Goal: Navigation & Orientation: Find specific page/section

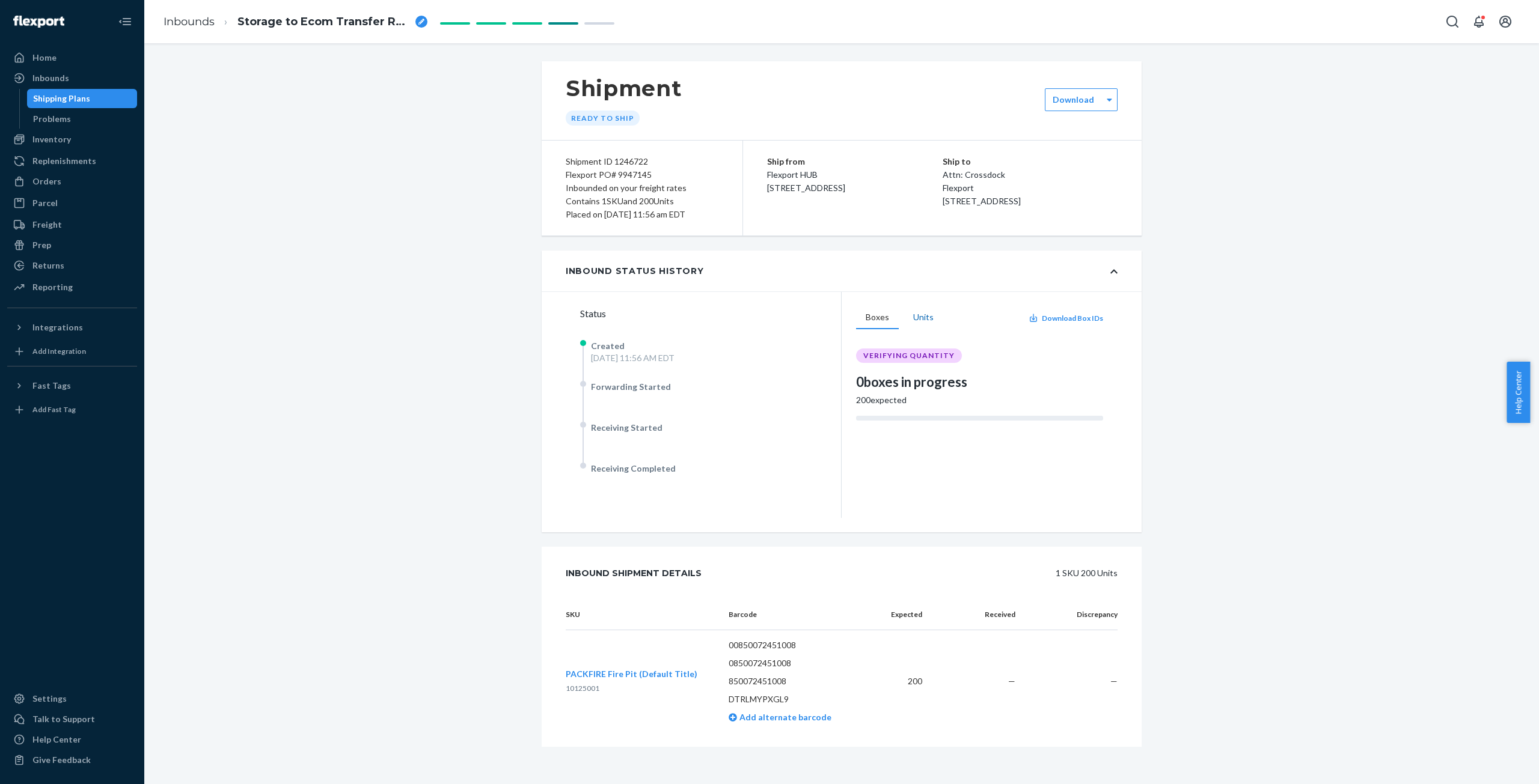
click at [914, 314] on button "Units" at bounding box center [924, 318] width 40 height 23
click at [875, 317] on button "Boxes" at bounding box center [878, 318] width 43 height 23
click at [65, 134] on div "Inventory" at bounding box center [51, 139] width 38 height 12
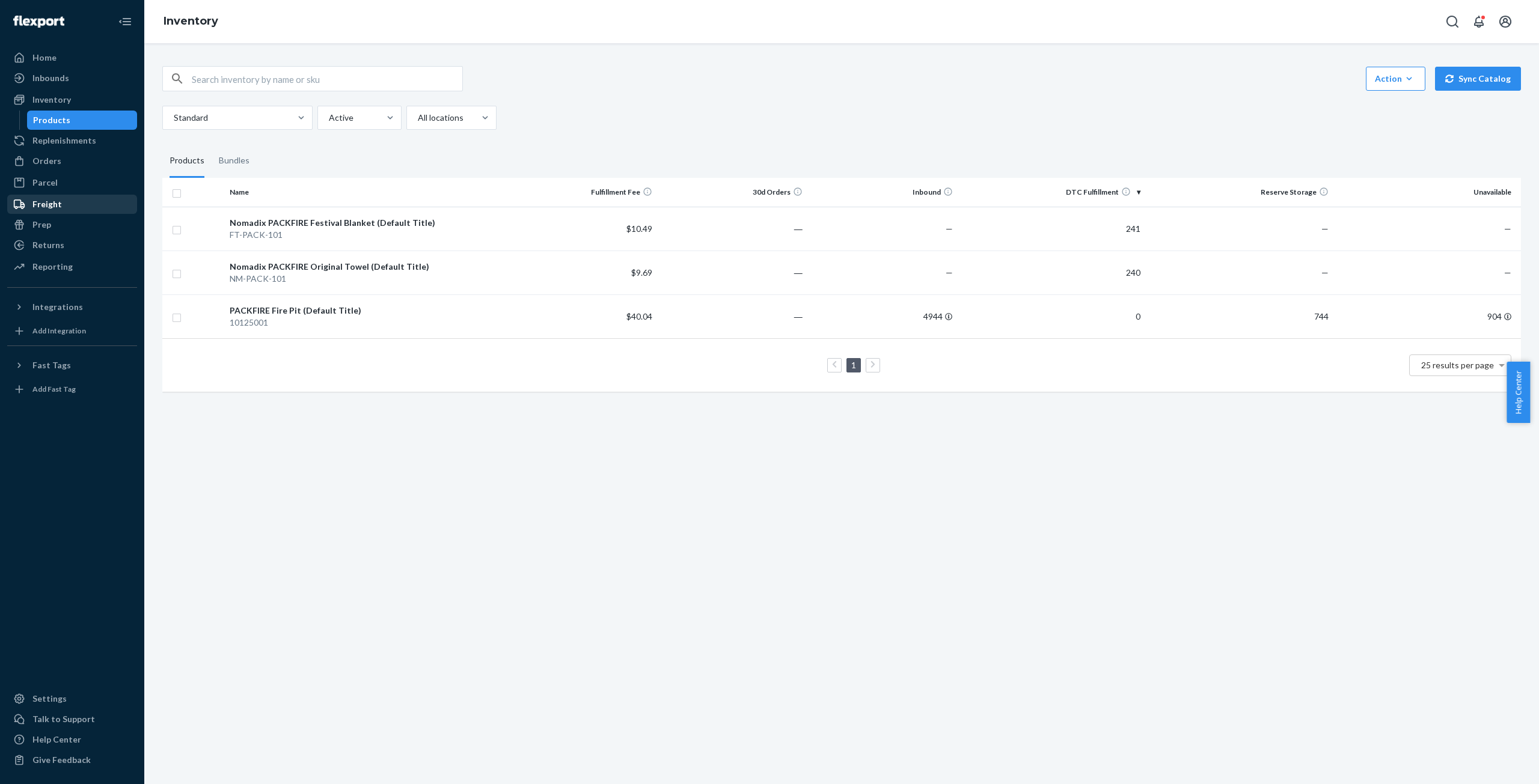
click at [56, 205] on div "Freight" at bounding box center [47, 204] width 30 height 12
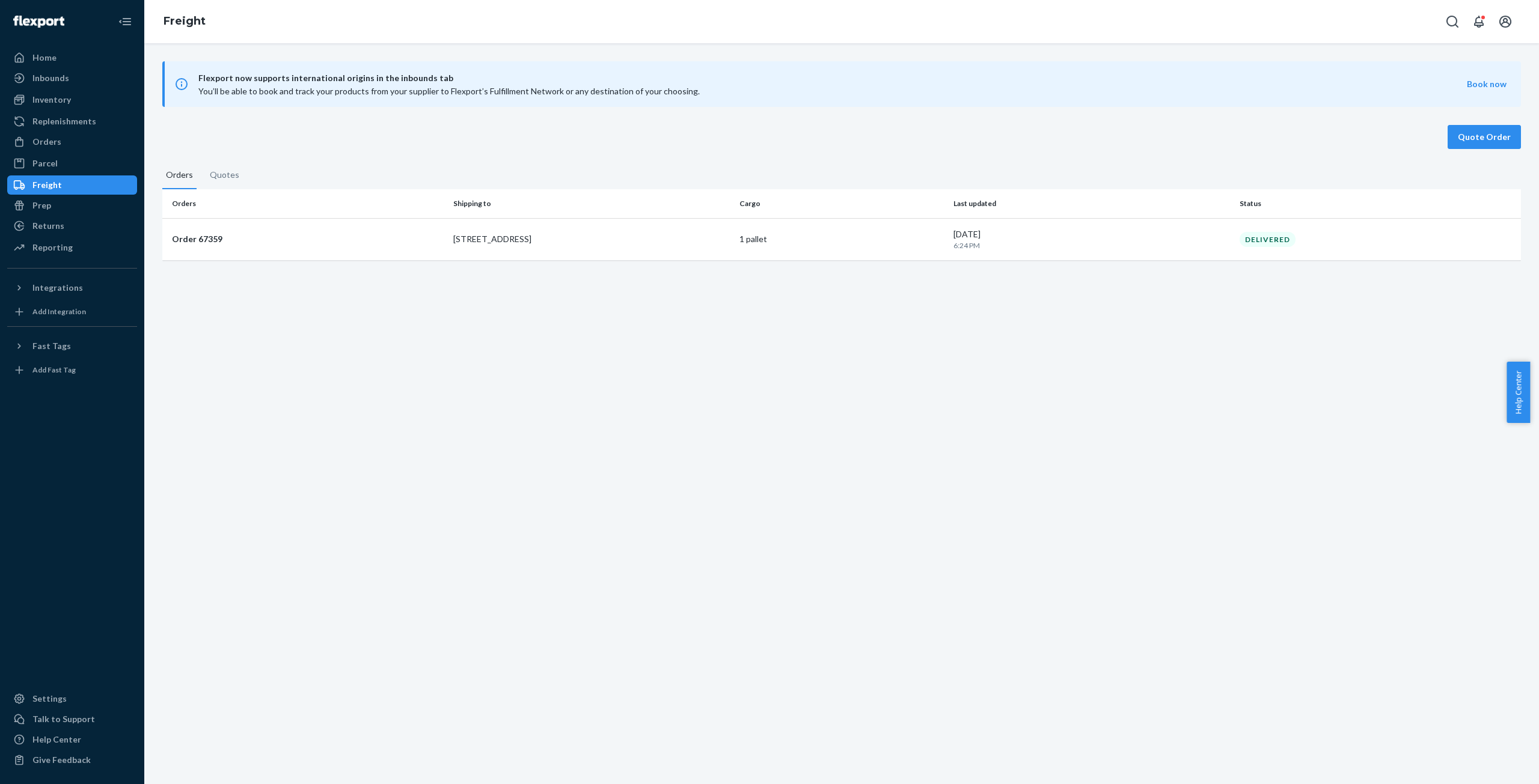
click at [222, 174] on button "Quotes" at bounding box center [224, 178] width 36 height 20
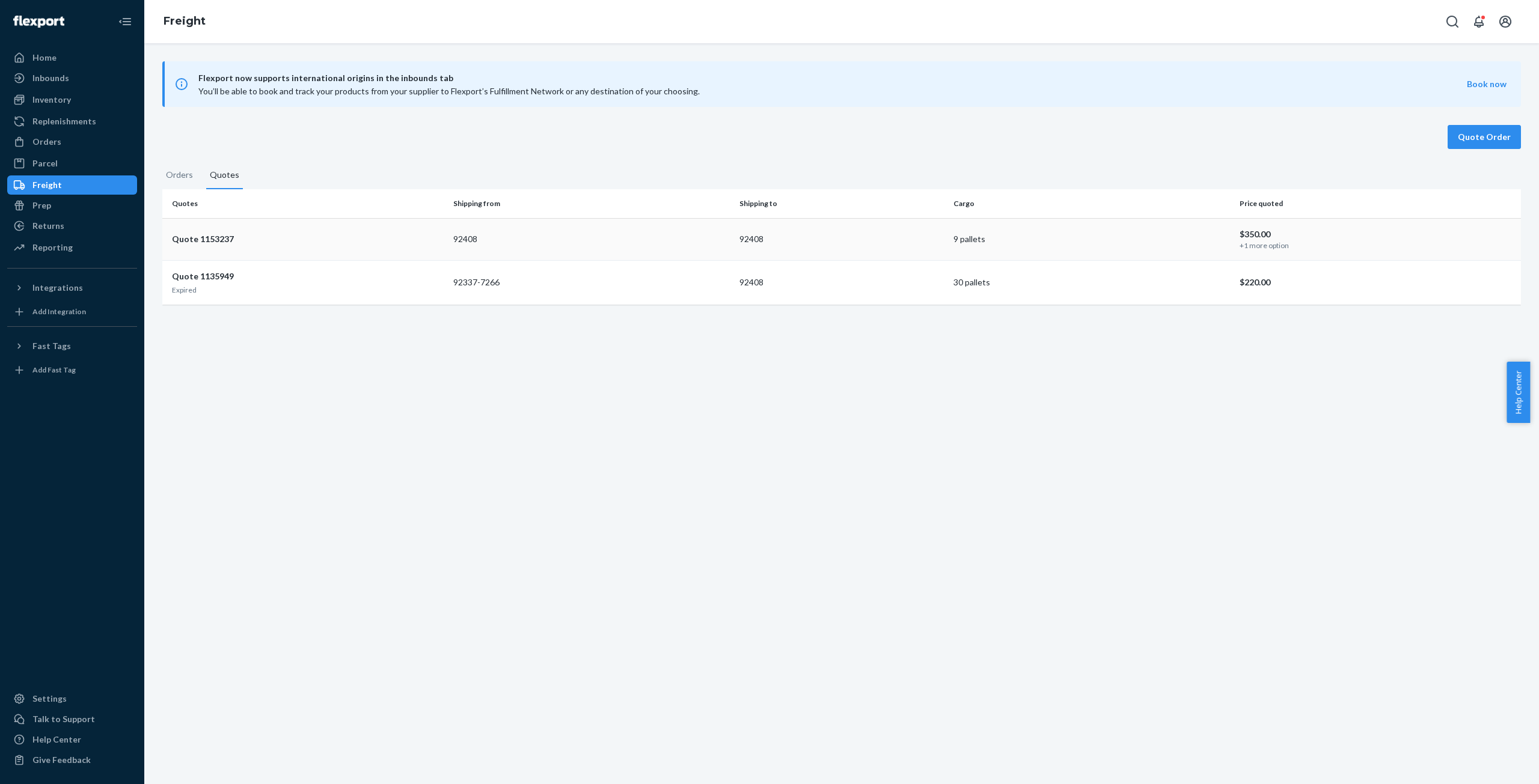
click at [1252, 248] on p "+1 more option" at bounding box center [1376, 245] width 272 height 10
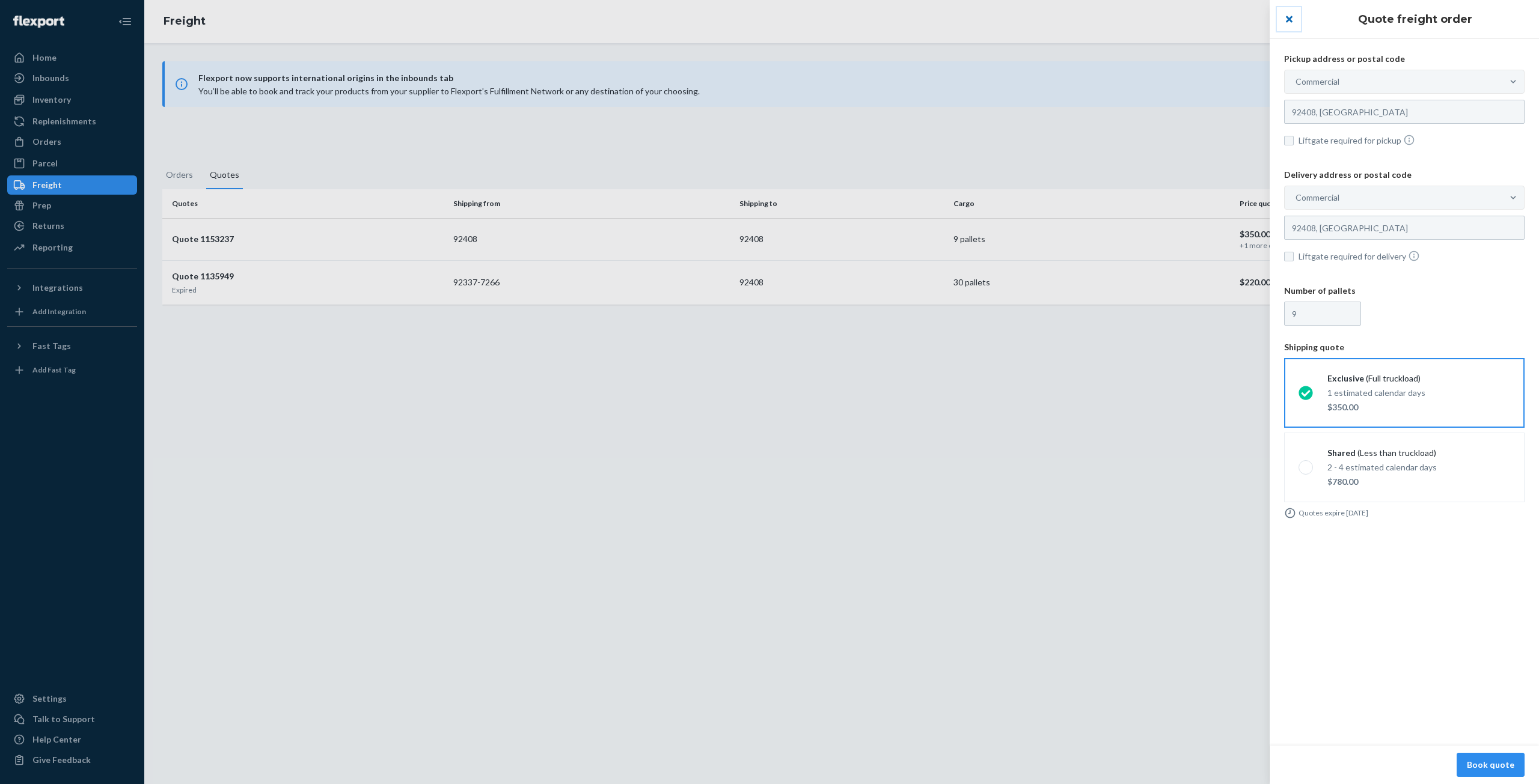
click at [1297, 19] on button "close" at bounding box center [1289, 19] width 24 height 24
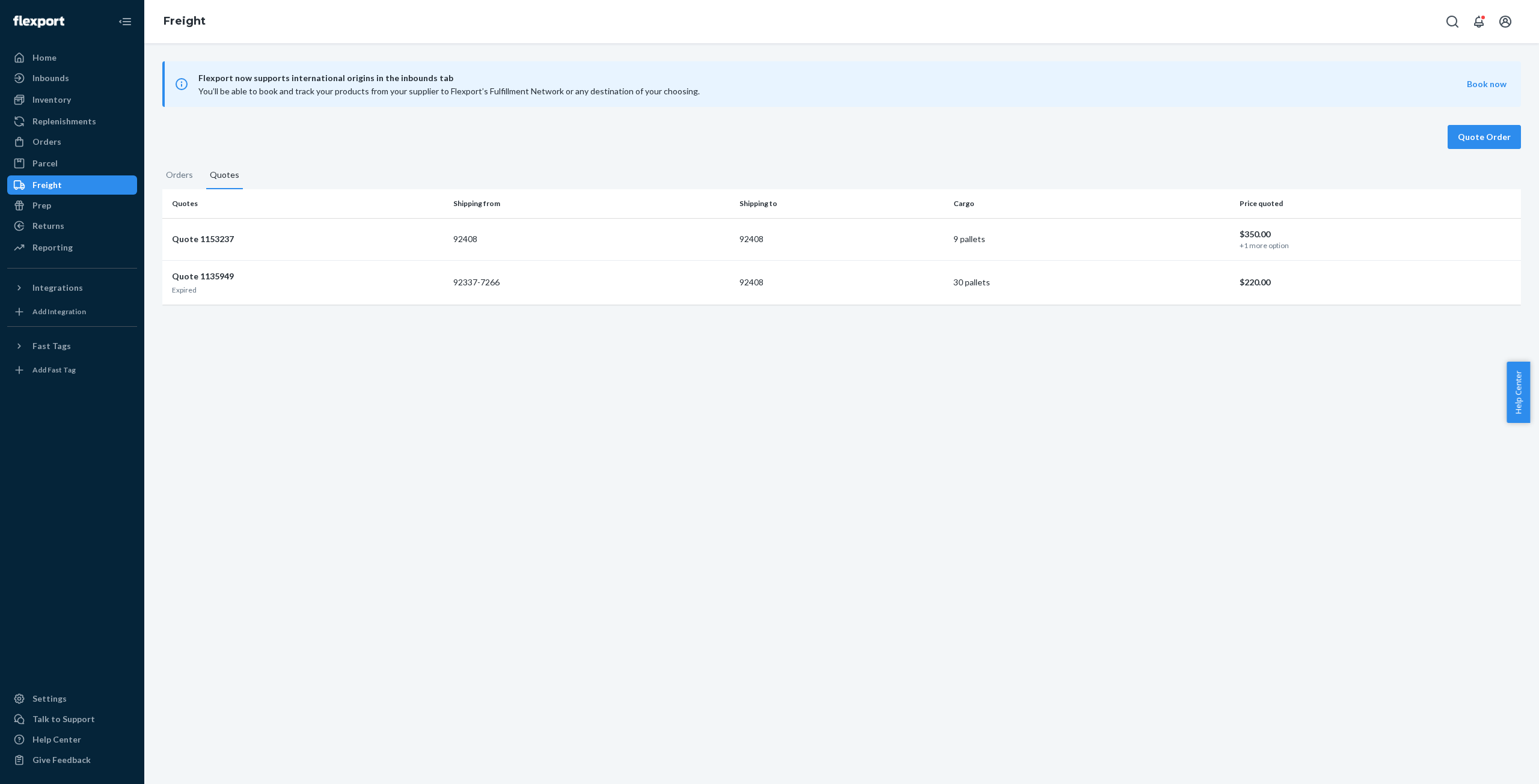
click at [36, 195] on ul "Home Inbounds Shipping Plans Problems Inventory Products Replenishments Orders …" at bounding box center [72, 153] width 130 height 210
click at [36, 204] on div "Prep" at bounding box center [41, 205] width 19 height 12
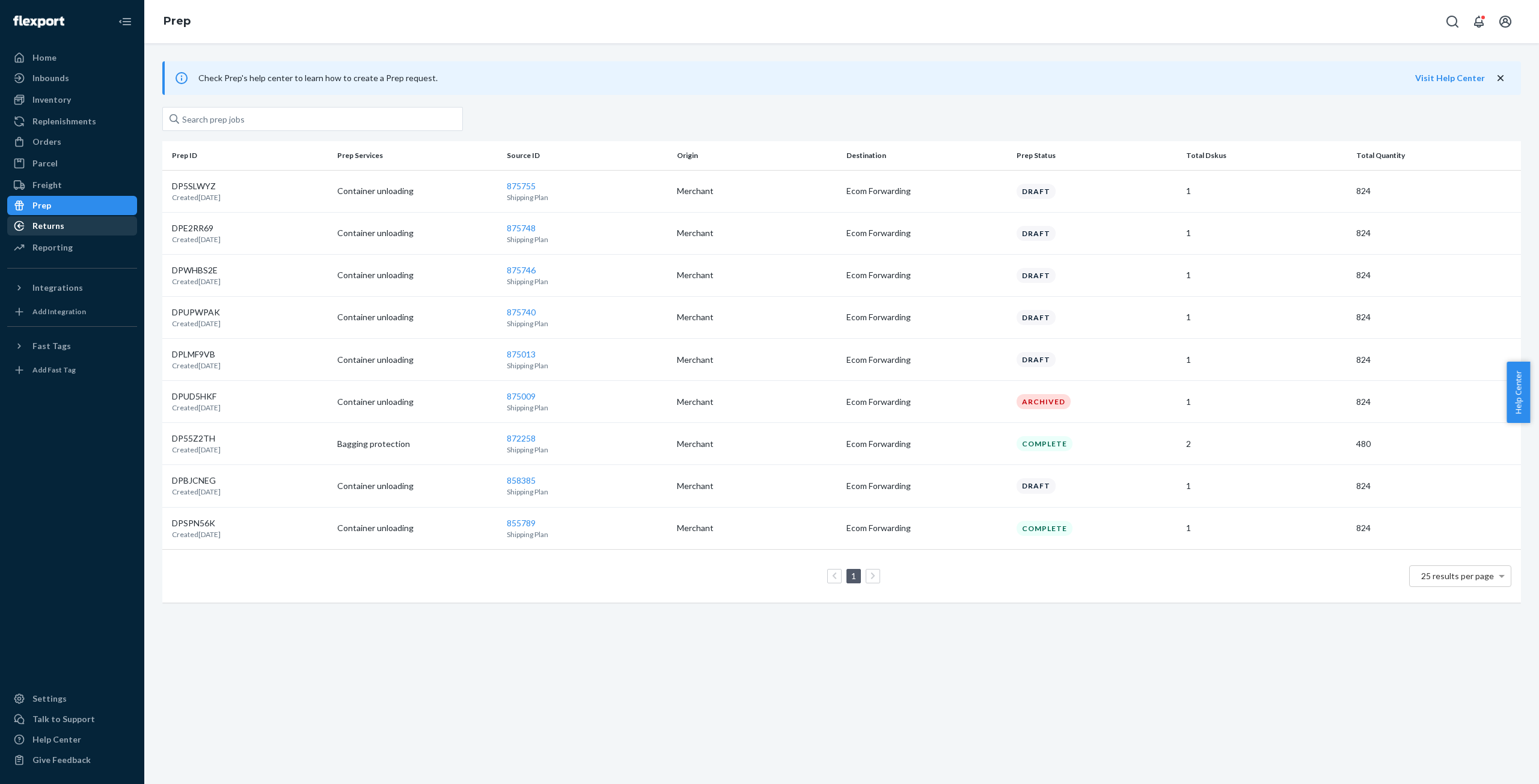
click at [45, 225] on div "Returns" at bounding box center [48, 226] width 31 height 12
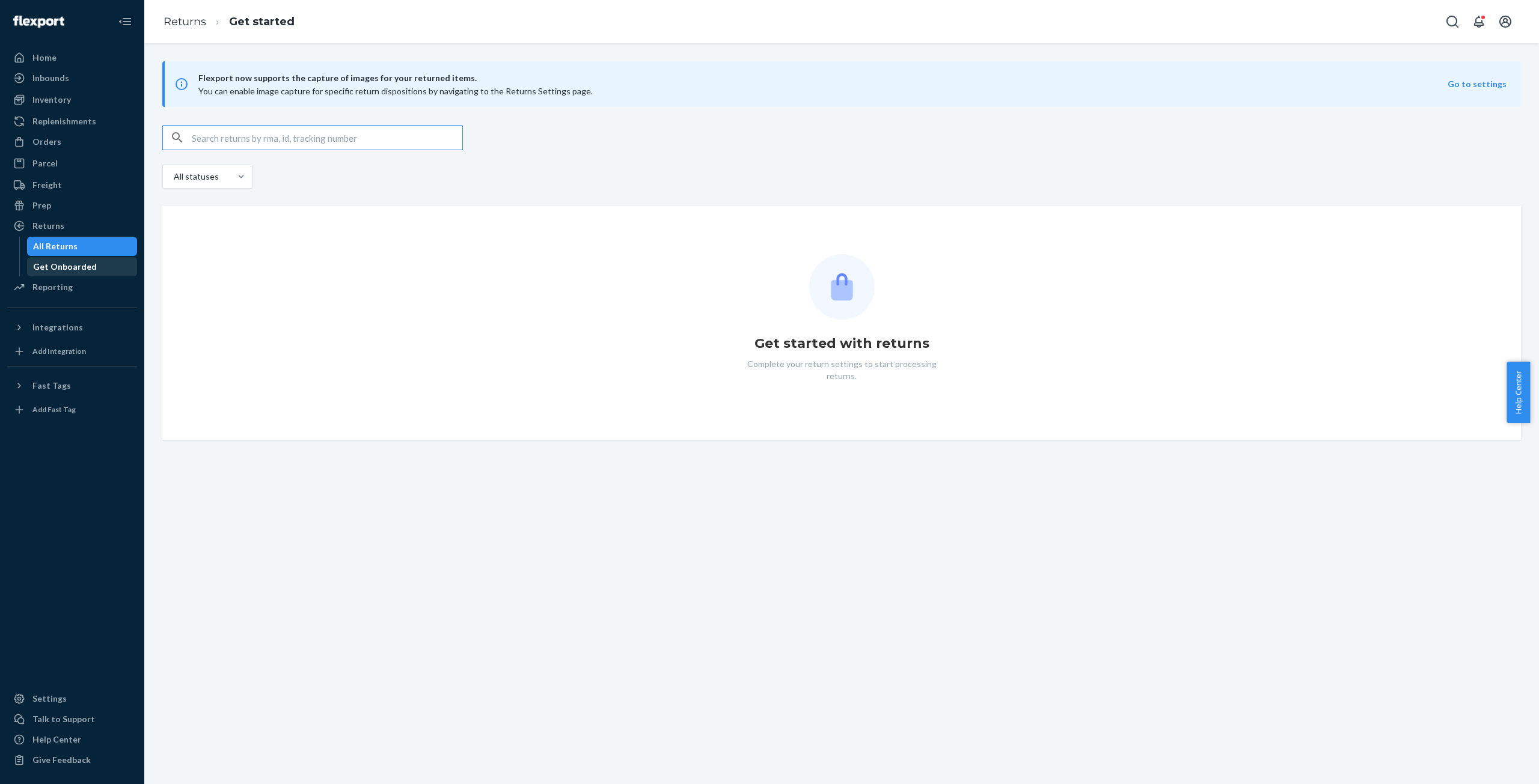
click at [59, 269] on div "Get Onboarded" at bounding box center [65, 267] width 64 height 12
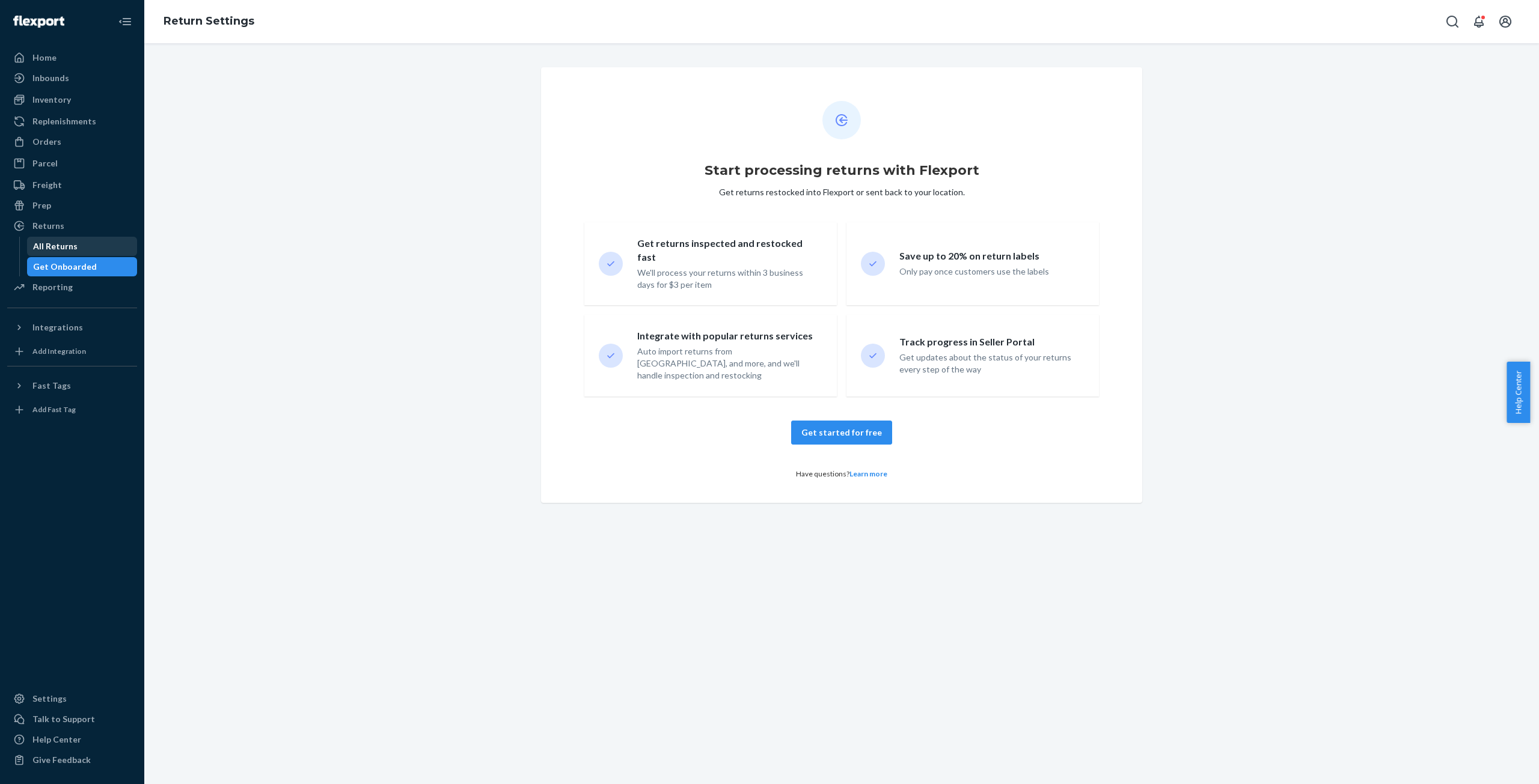
click at [43, 244] on div "All Returns" at bounding box center [55, 246] width 45 height 12
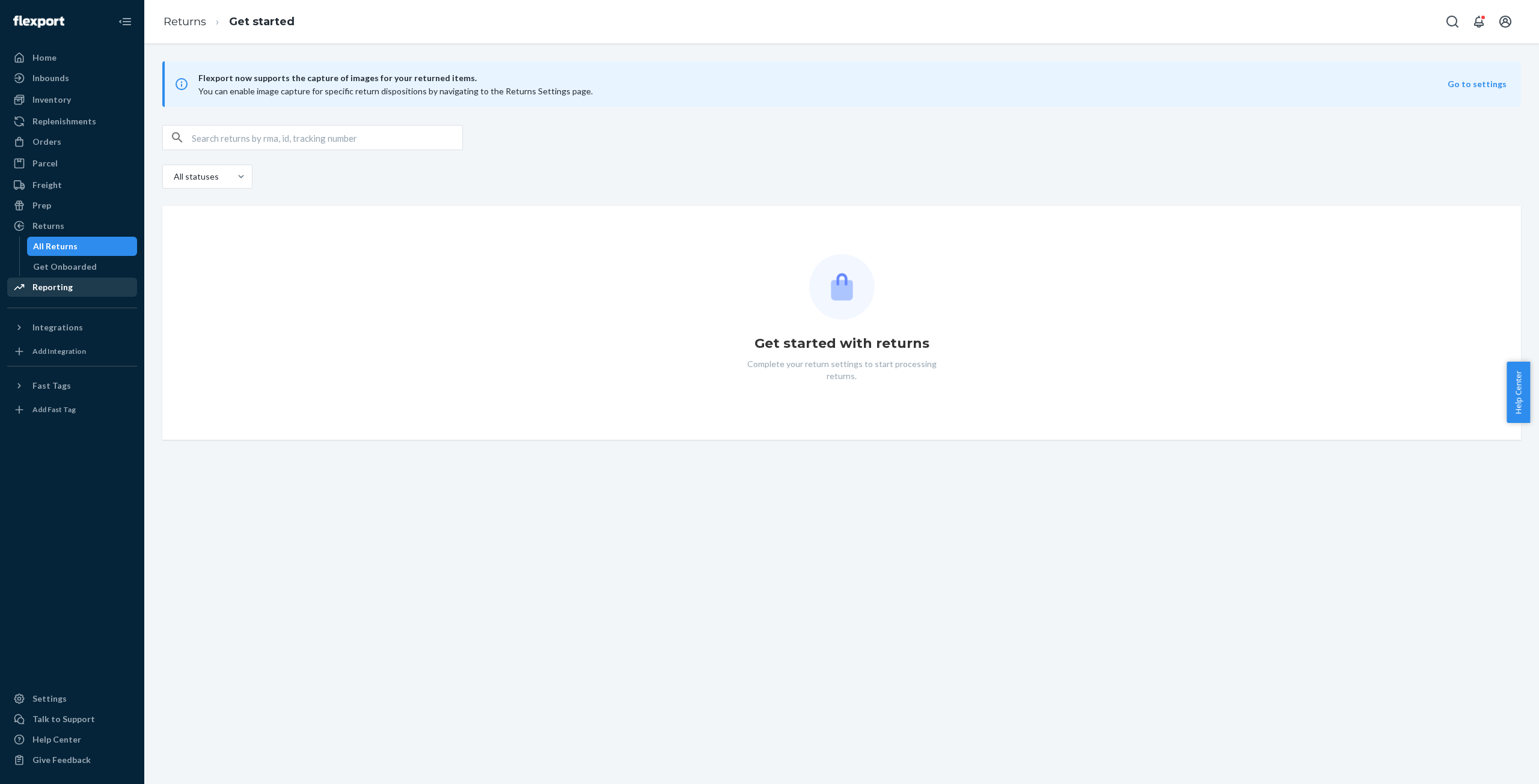
click at [55, 282] on div "Reporting" at bounding box center [52, 287] width 41 height 12
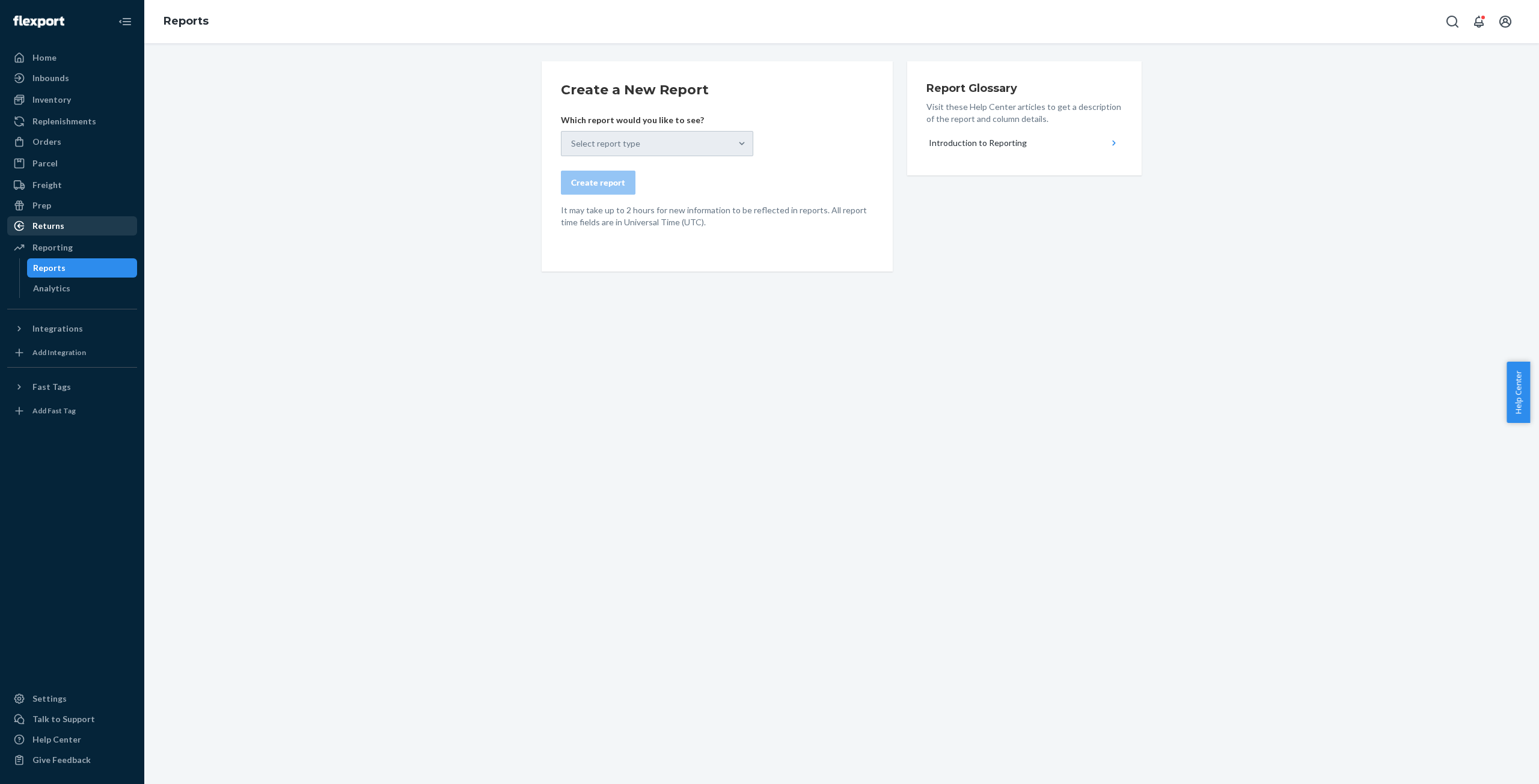
click at [36, 228] on div "Returns" at bounding box center [48, 226] width 31 height 12
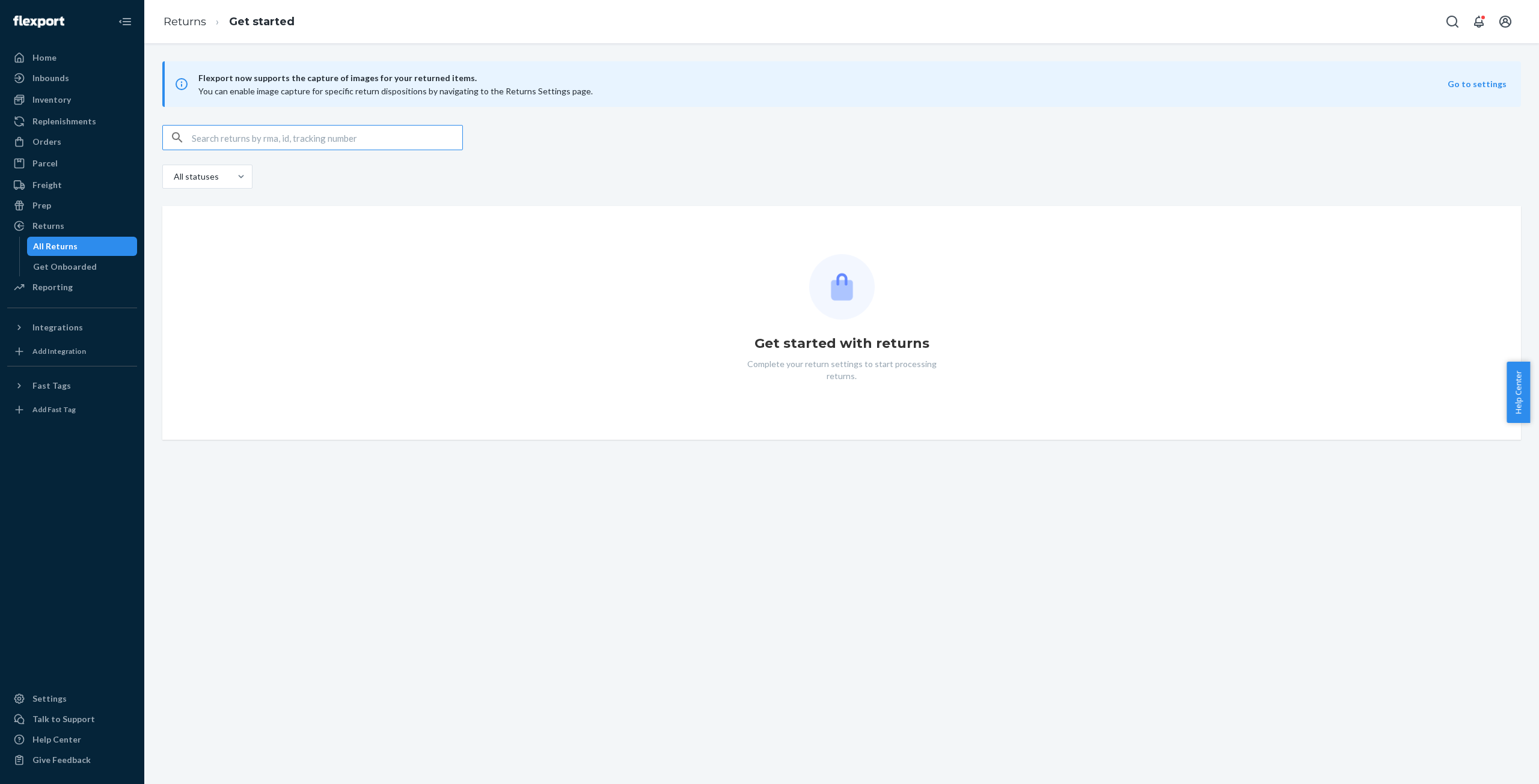
click at [820, 343] on h1 "Get started with returns" at bounding box center [842, 344] width 175 height 19
click at [779, 375] on p "Complete your return settings to start processing returns." at bounding box center [842, 370] width 210 height 24
click at [53, 227] on div "Returns" at bounding box center [48, 226] width 31 height 12
click at [54, 264] on div "Get Onboarded" at bounding box center [65, 267] width 64 height 12
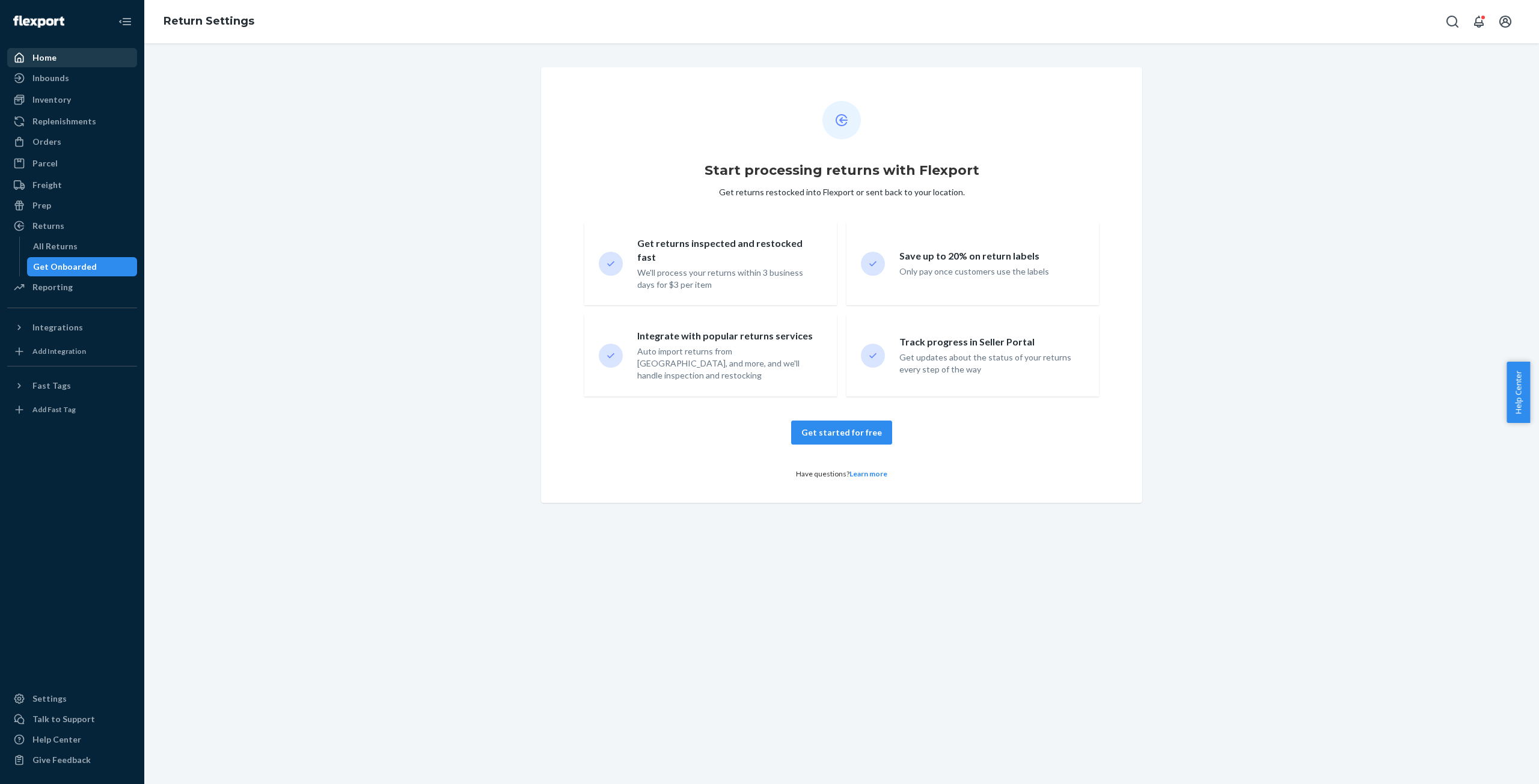
click at [50, 51] on div "Home" at bounding box center [72, 58] width 128 height 17
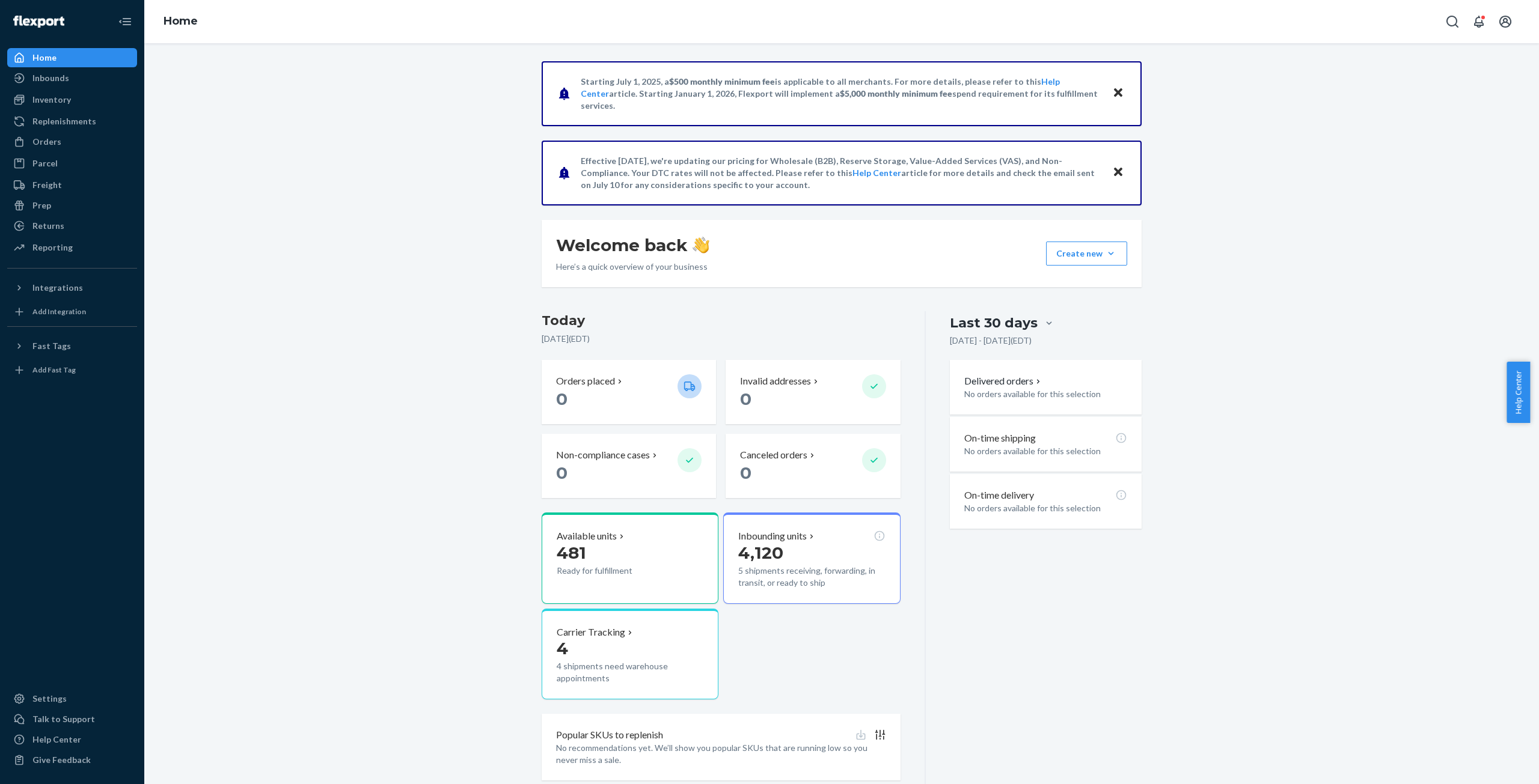
scroll to position [35, 0]
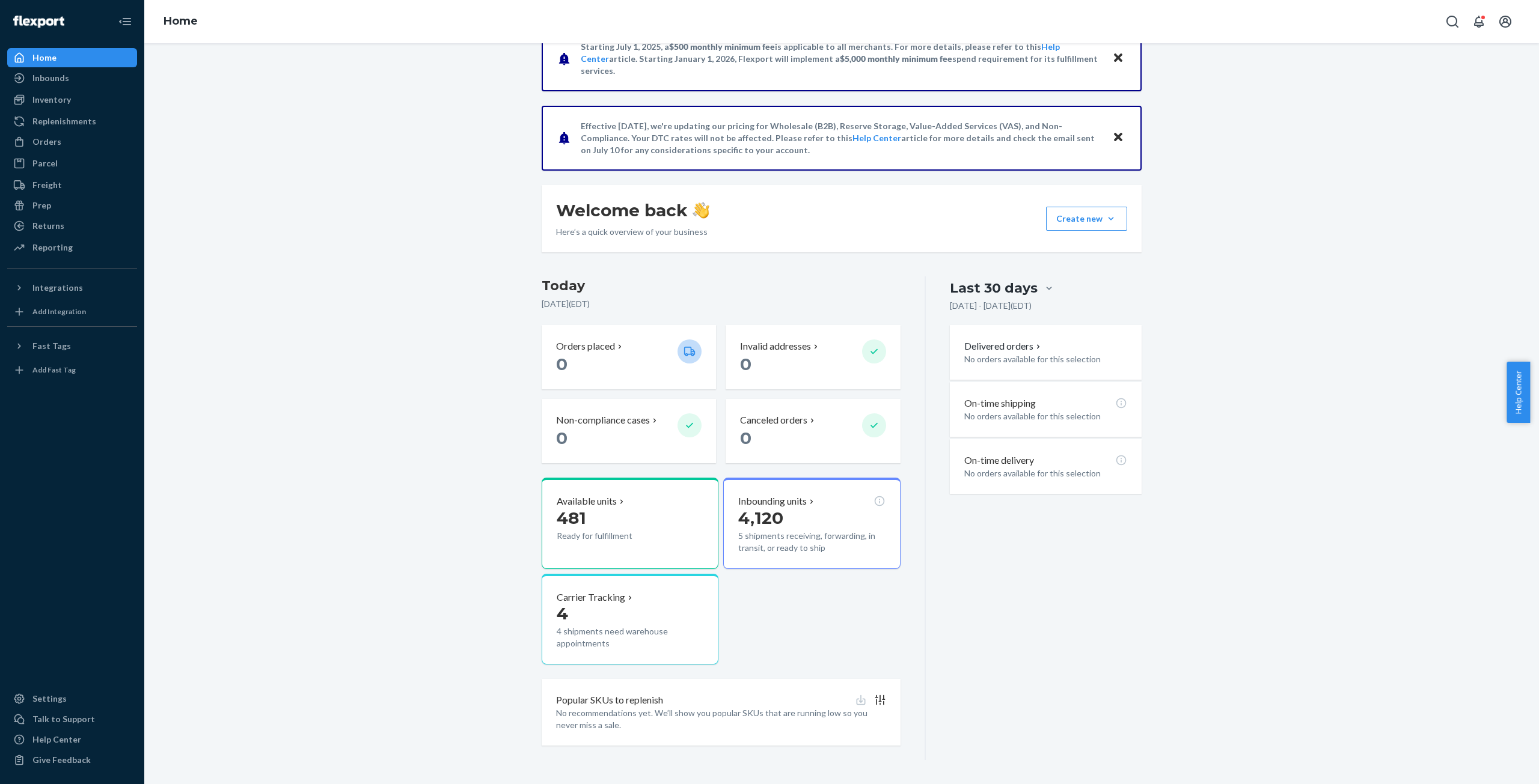
click at [997, 354] on p "No orders available for this selection" at bounding box center [1045, 359] width 163 height 12
click at [995, 348] on p "Delivered orders" at bounding box center [1003, 346] width 79 height 14
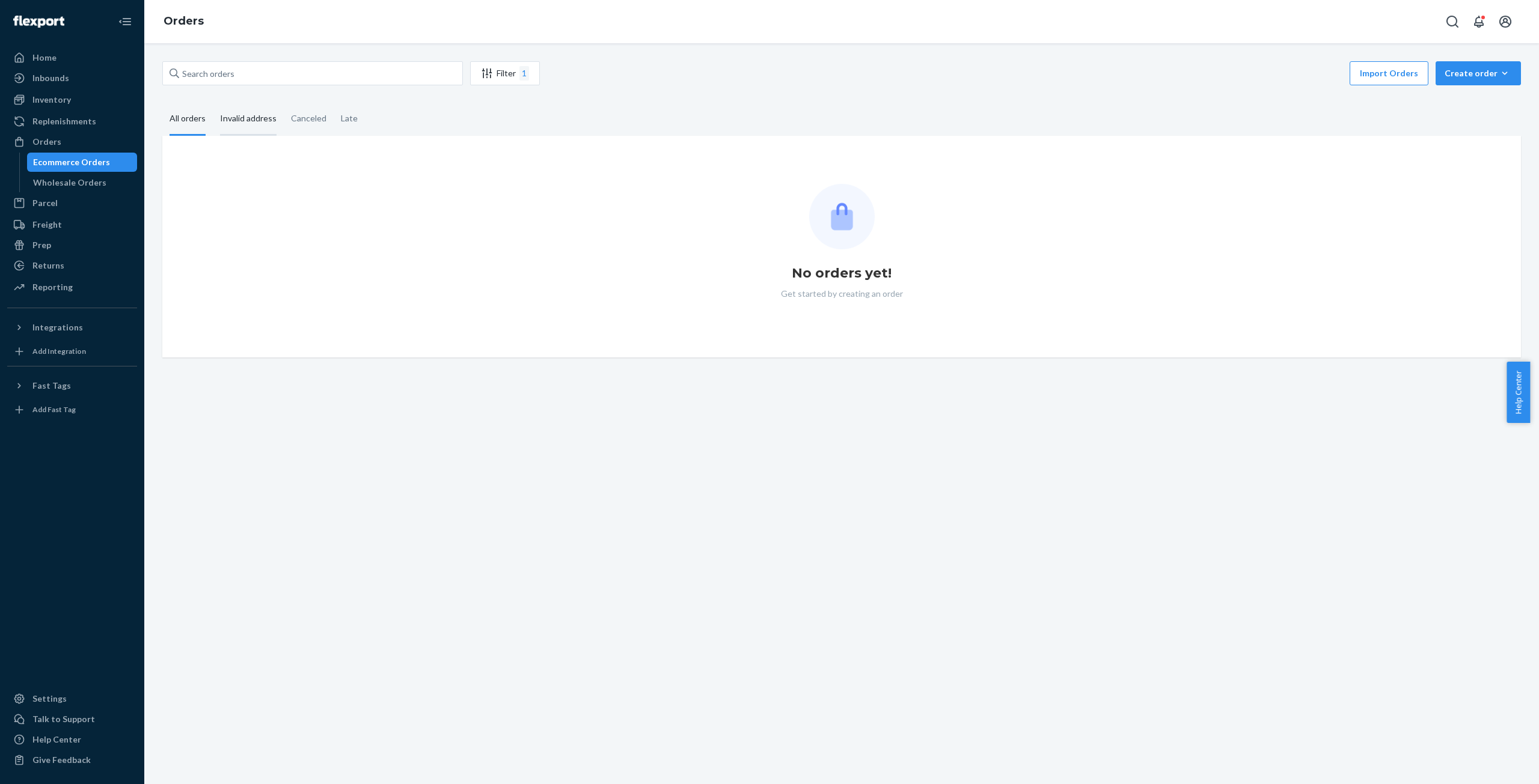
click at [241, 117] on div "Invalid address" at bounding box center [248, 119] width 56 height 33
click at [213, 103] on input "Invalid address" at bounding box center [213, 103] width 0 height 0
click at [311, 116] on div "Canceled" at bounding box center [308, 119] width 36 height 33
click at [284, 103] on input "Canceled" at bounding box center [284, 103] width 0 height 0
